Goal: Information Seeking & Learning: Learn about a topic

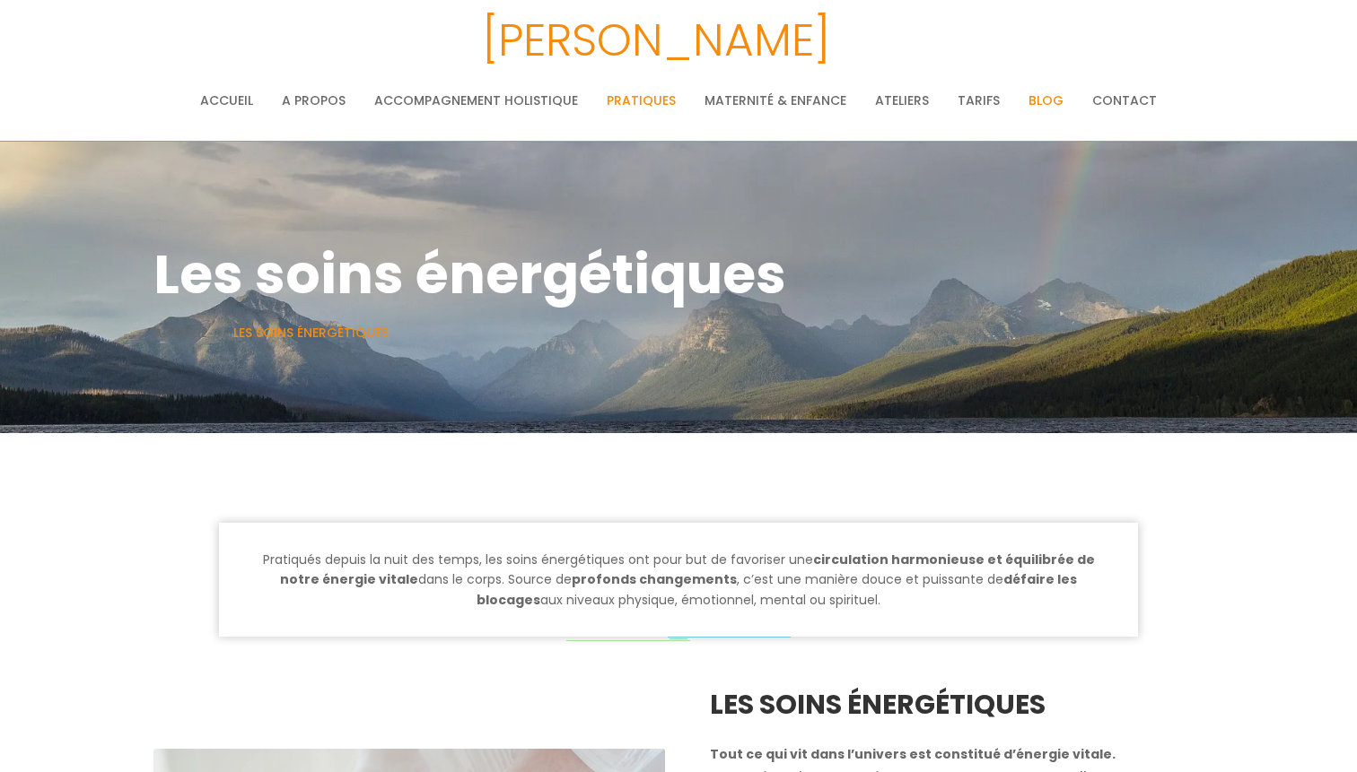
click at [1041, 95] on link "Blog" at bounding box center [1045, 101] width 35 height 36
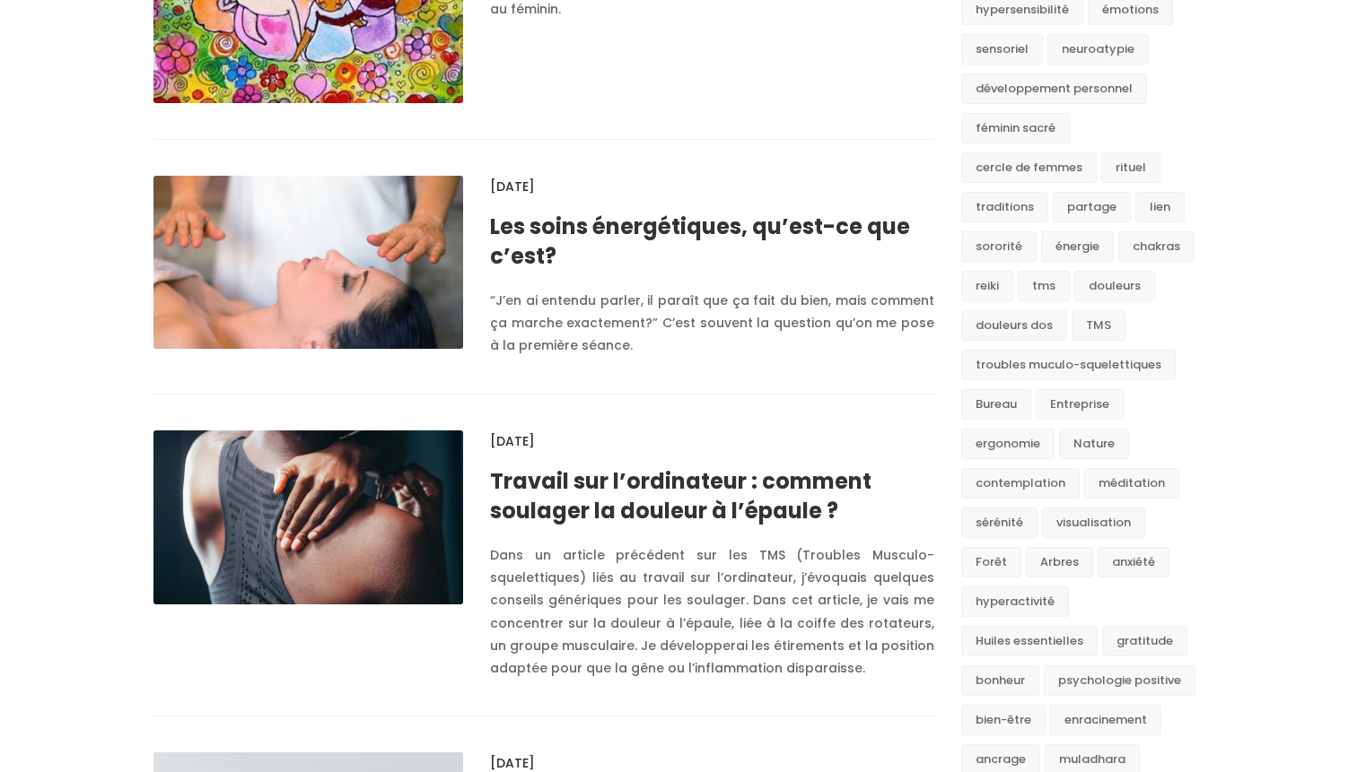
scroll to position [1818, 0]
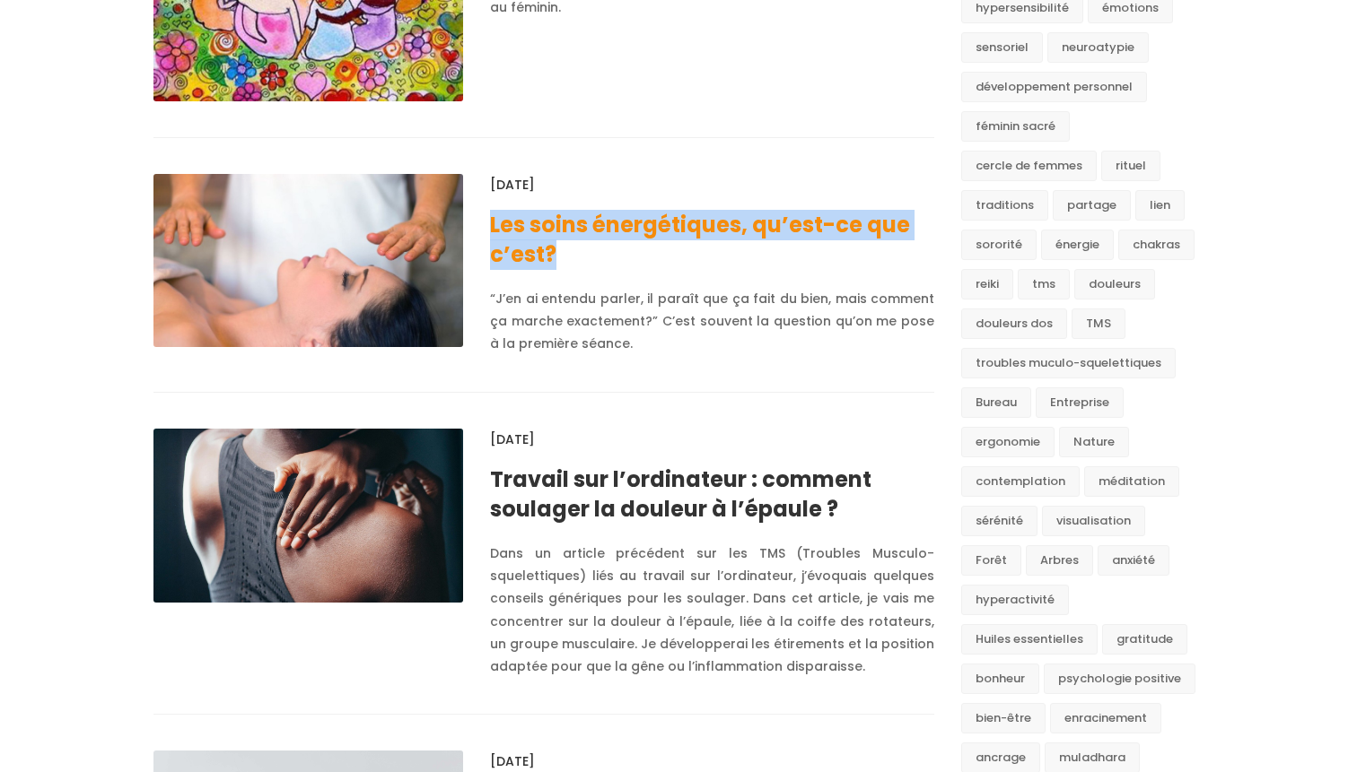
drag, startPoint x: 481, startPoint y: 213, endPoint x: 554, endPoint y: 248, distance: 81.5
click at [554, 248] on div "[DATE] Les soins énergétiques, qu’est-ce que c’est? “J’en ai entendu parler, il…" at bounding box center [711, 283] width 471 height 218
copy link "Les soins énergétiques, qu’est-ce que c’est?"
click at [568, 231] on link "Les soins énergétiques, qu’est-ce que c’est?" at bounding box center [700, 240] width 420 height 60
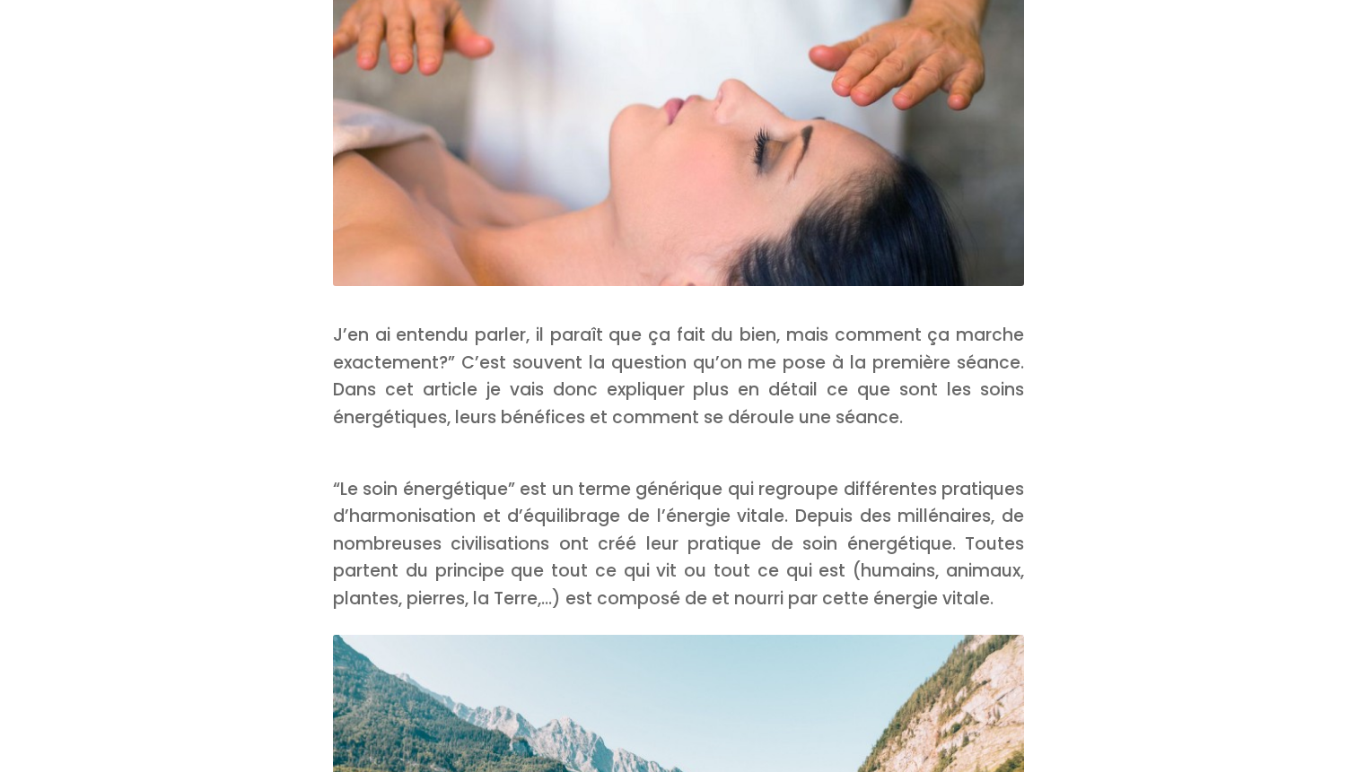
scroll to position [770, 0]
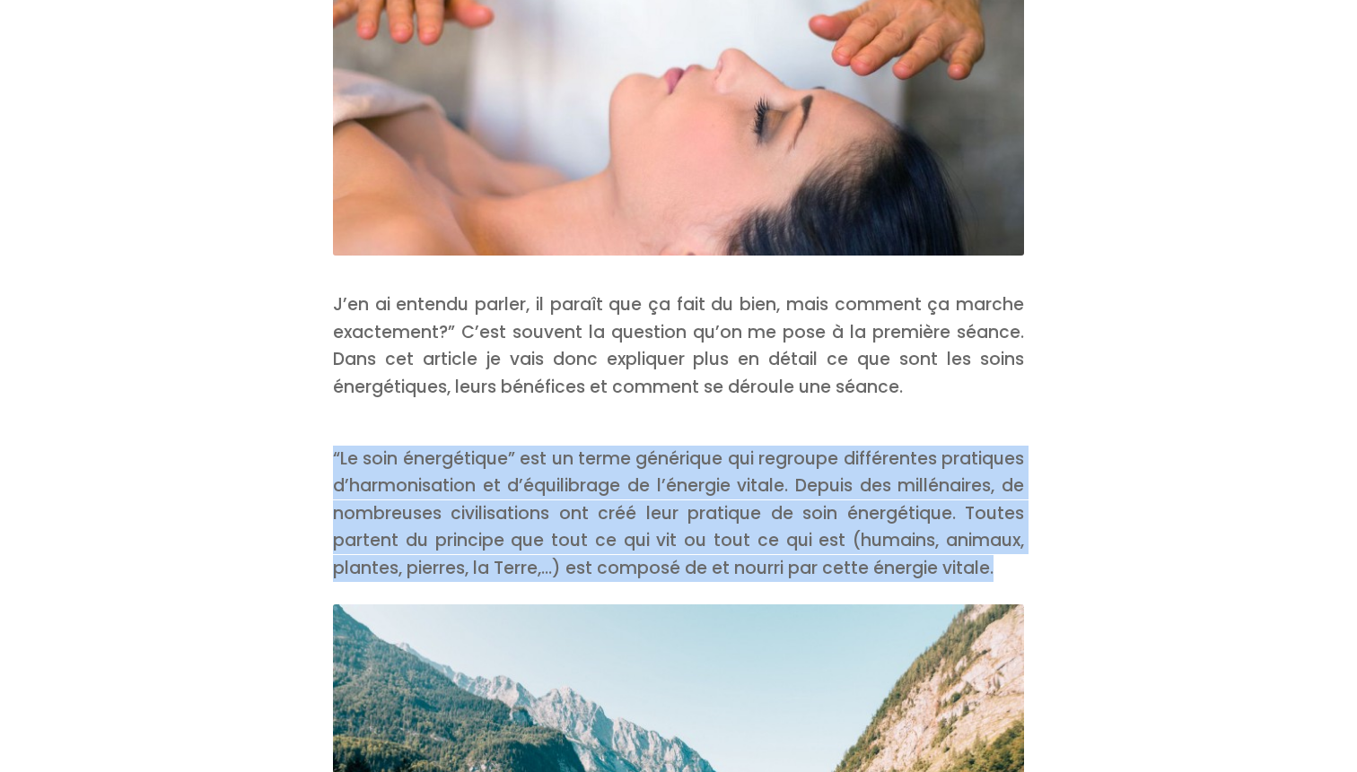
drag, startPoint x: 331, startPoint y: 409, endPoint x: 1091, endPoint y: 513, distance: 767.0
copy p "“Le soin énergétique” est un terme générique qui regroupe différentes pratiques…"
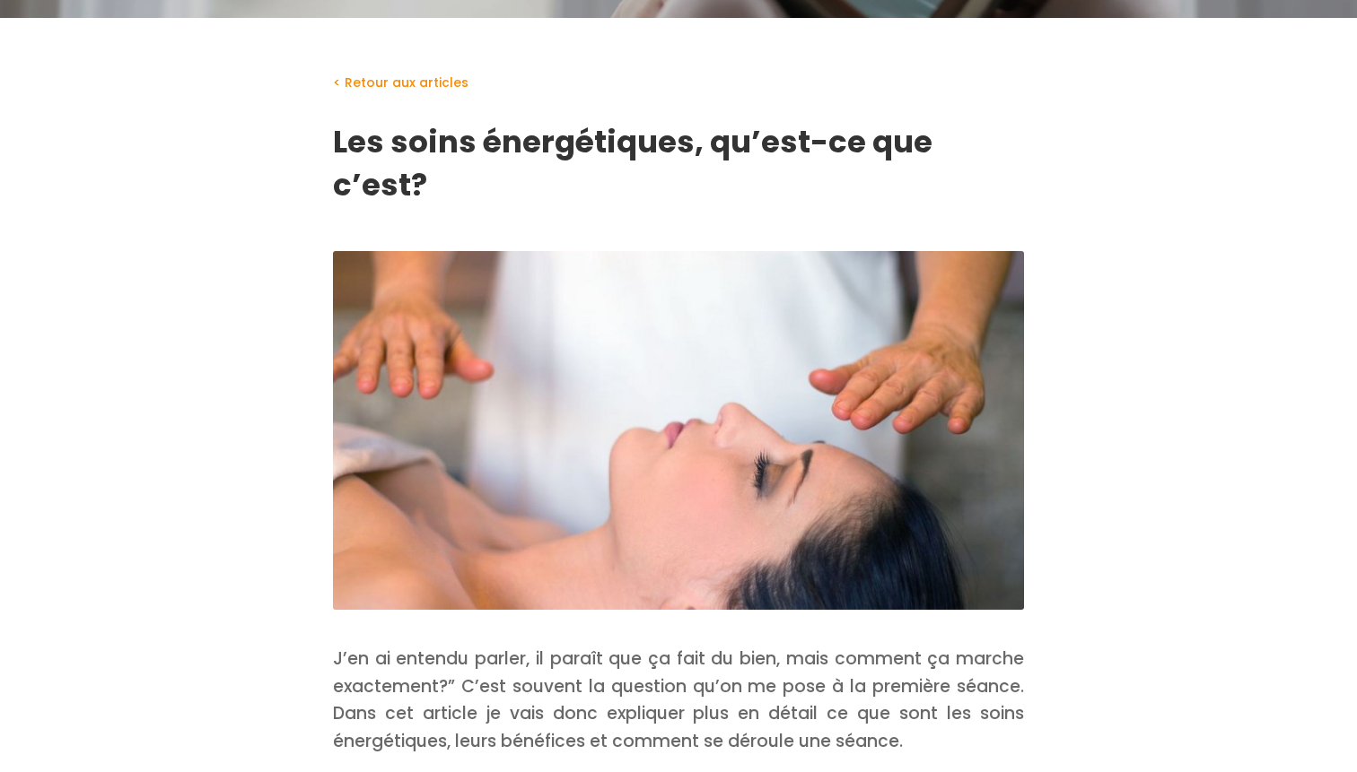
scroll to position [0, 0]
